Goal: Task Accomplishment & Management: Use online tool/utility

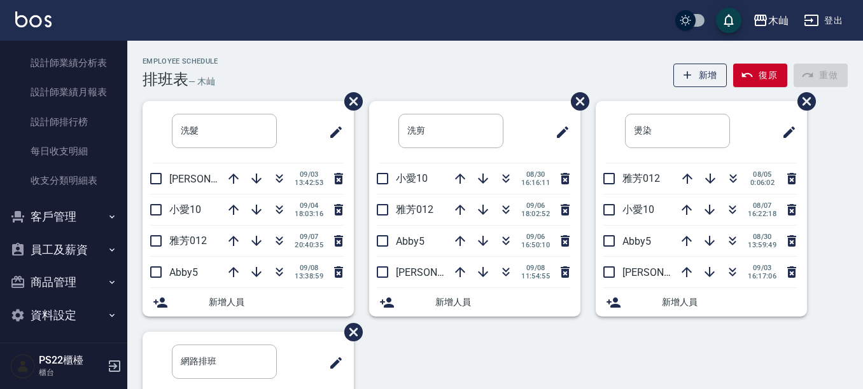
scroll to position [527, 0]
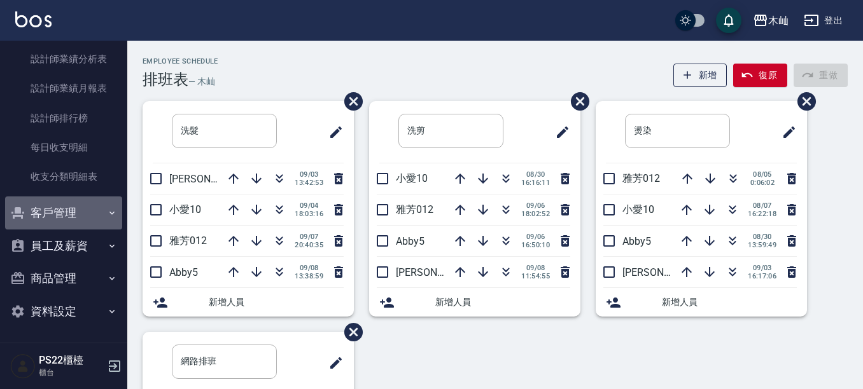
drag, startPoint x: 78, startPoint y: 200, endPoint x: 75, endPoint y: 223, distance: 23.7
click at [78, 199] on button "客戶管理" at bounding box center [63, 213] width 117 height 33
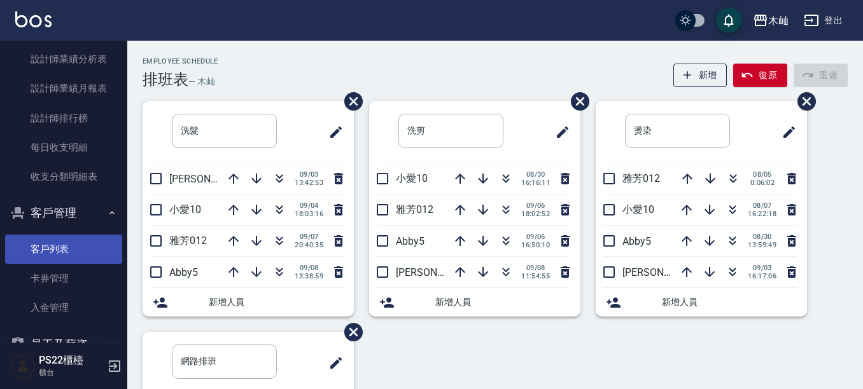
click at [76, 244] on link "客戶列表" at bounding box center [63, 249] width 117 height 29
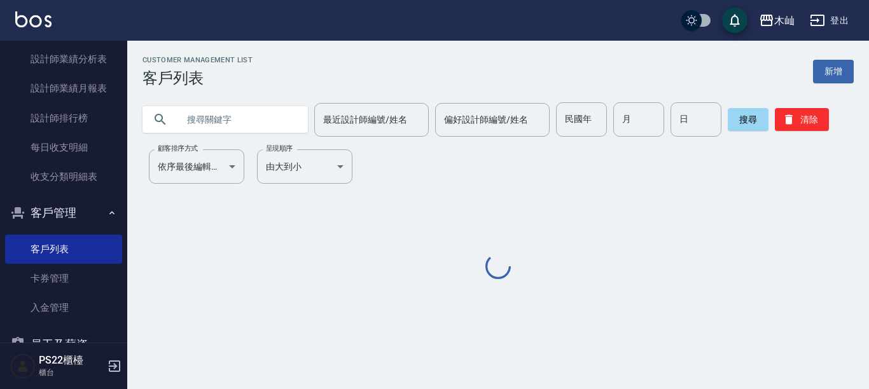
click at [271, 113] on input "text" at bounding box center [238, 119] width 120 height 34
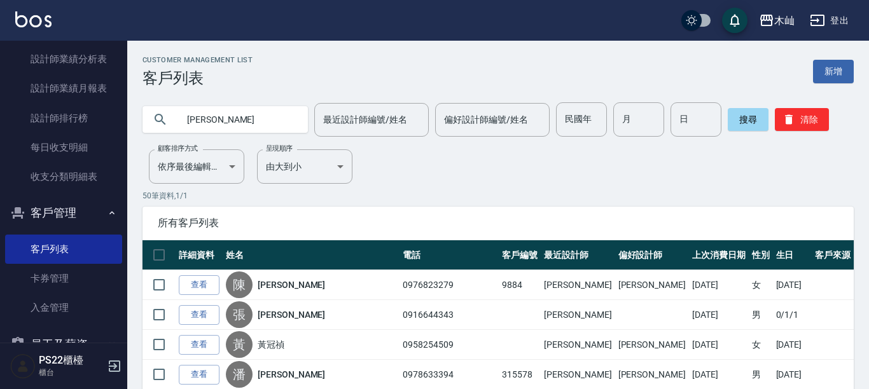
type input "[PERSON_NAME]"
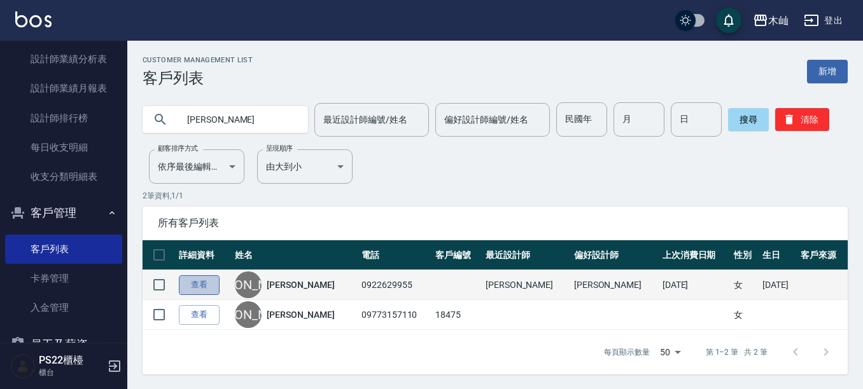
click at [214, 289] on link "查看" at bounding box center [199, 285] width 41 height 20
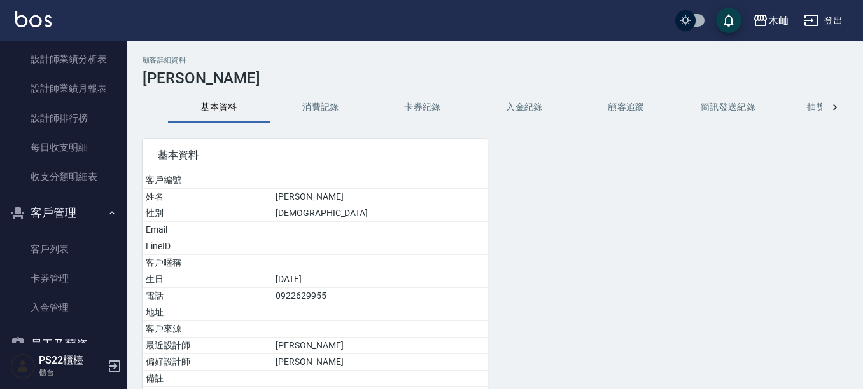
click at [321, 109] on button "消費記錄" at bounding box center [321, 107] width 102 height 31
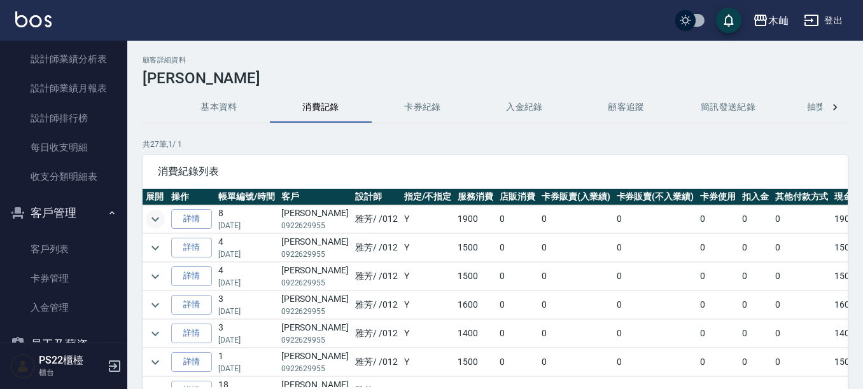
click at [158, 221] on icon "expand row" at bounding box center [155, 219] width 15 height 15
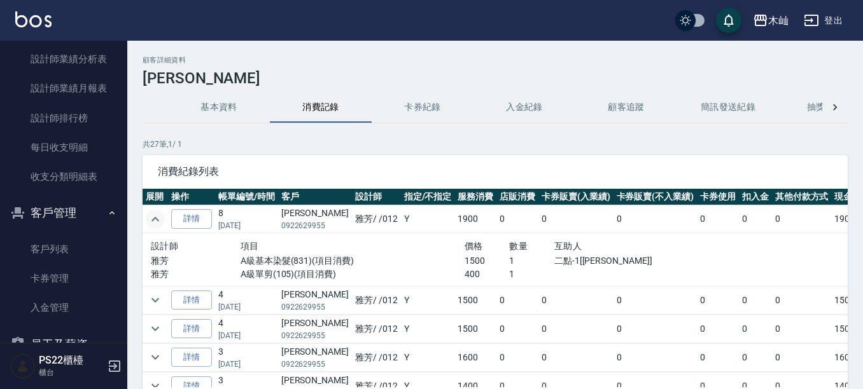
click at [309, 227] on p "0922629955" at bounding box center [314, 225] width 67 height 11
click at [309, 228] on p "0922629955" at bounding box center [314, 225] width 67 height 11
copy p "0922629955"
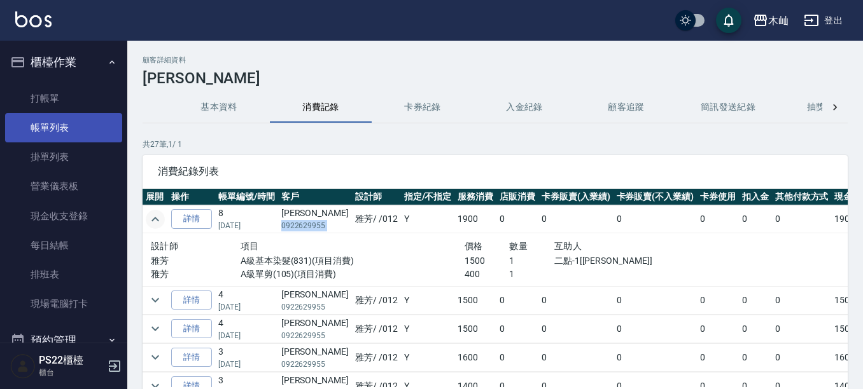
drag, startPoint x: 69, startPoint y: 116, endPoint x: 73, endPoint y: 90, distance: 26.3
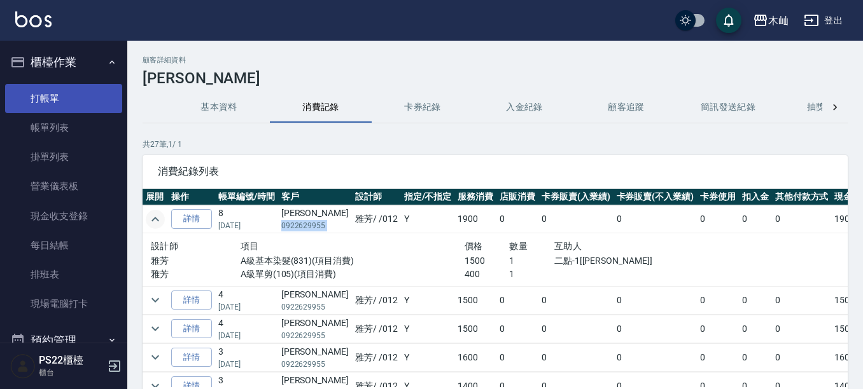
click at [69, 115] on link "帳單列表" at bounding box center [63, 127] width 117 height 29
click at [73, 90] on link "打帳單" at bounding box center [63, 98] width 117 height 29
